Goal: Information Seeking & Learning: Learn about a topic

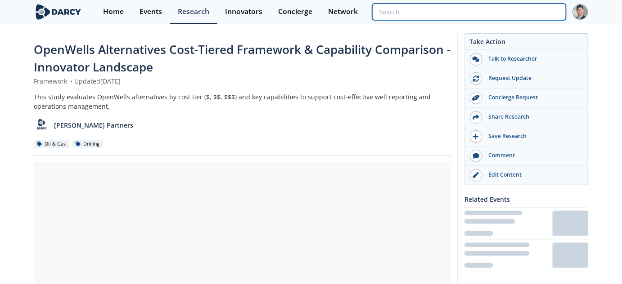
click at [521, 13] on input "search" at bounding box center [469, 12] width 194 height 17
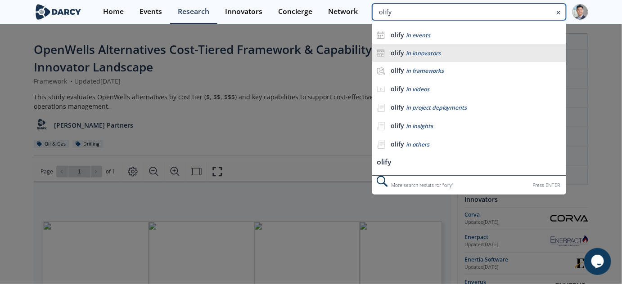
type input "olify"
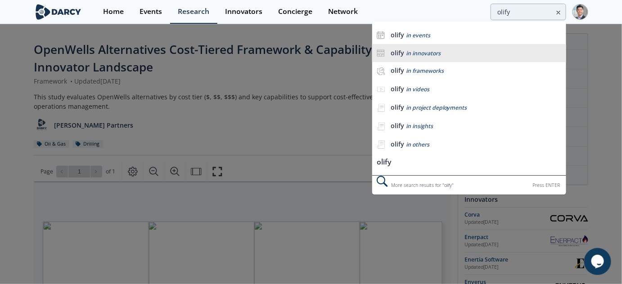
click at [426, 49] on span "in innovators" at bounding box center [423, 53] width 35 height 8
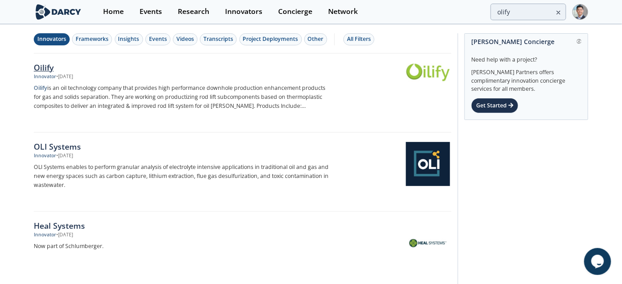
click at [59, 62] on div "Oilify" at bounding box center [183, 68] width 298 height 12
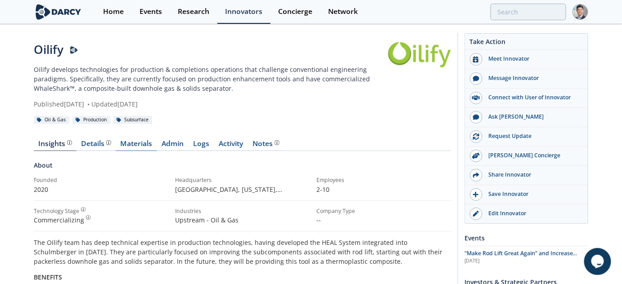
click at [136, 144] on link "Materials" at bounding box center [136, 145] width 41 height 11
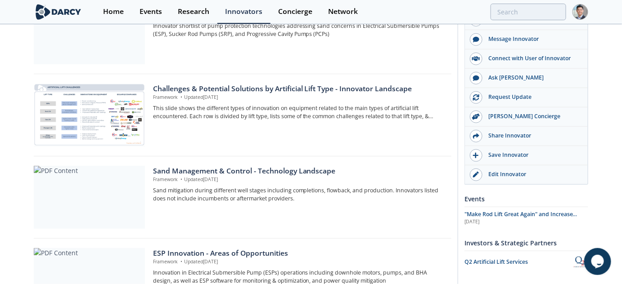
scroll to position [60, 0]
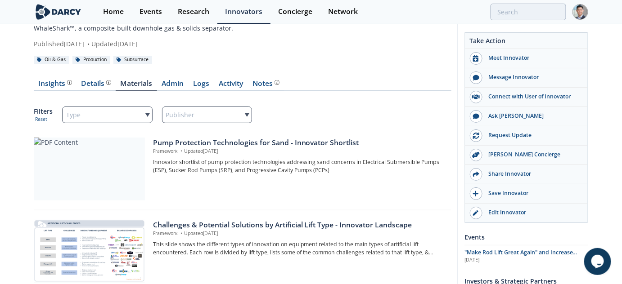
click at [207, 115] on div "Publisher" at bounding box center [207, 115] width 90 height 17
radio input "true"
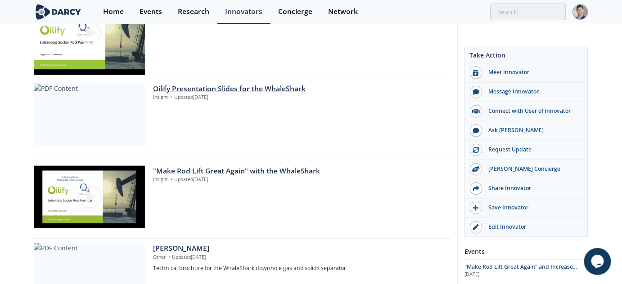
scroll to position [270, 0]
